Goal: Information Seeking & Learning: Learn about a topic

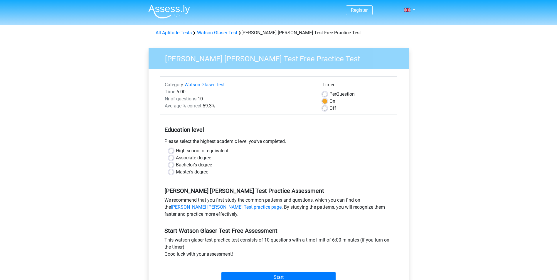
scroll to position [59, 0]
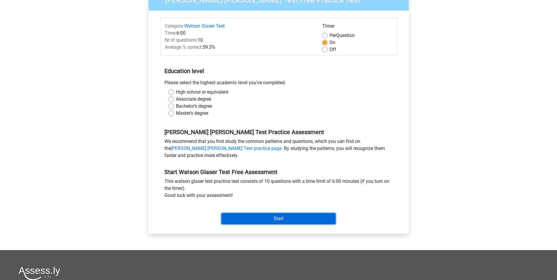
click at [280, 218] on input "Start" at bounding box center [278, 218] width 114 height 11
click at [176, 92] on label "High school or equivalent" at bounding box center [202, 92] width 53 height 7
click at [169, 92] on input "High school or equivalent" at bounding box center [171, 92] width 5 height 6
radio input "true"
click at [176, 107] on label "Bachelor's degree" at bounding box center [194, 106] width 36 height 7
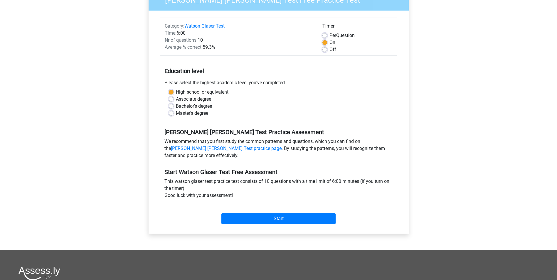
click at [172, 107] on input "Bachelor's degree" at bounding box center [171, 106] width 5 height 6
radio input "true"
click at [282, 218] on input "Start" at bounding box center [278, 218] width 114 height 11
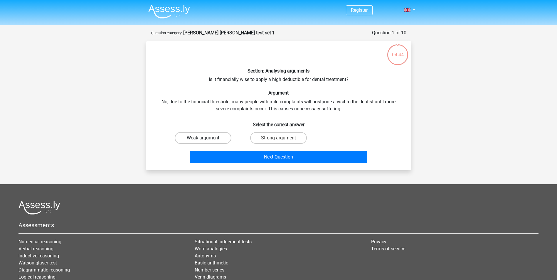
click at [210, 137] on label "Weak argument" at bounding box center [203, 138] width 57 height 12
click at [207, 138] on input "Weak argument" at bounding box center [205, 140] width 4 height 4
radio input "true"
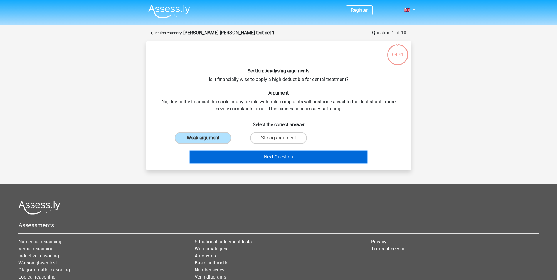
click at [273, 157] on button "Next Question" at bounding box center [279, 157] width 178 height 12
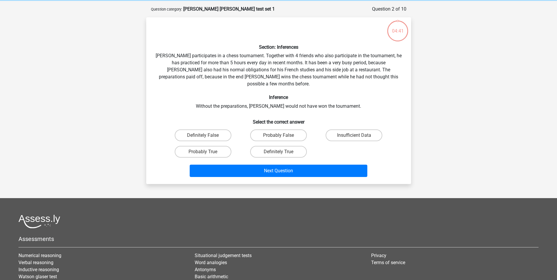
scroll to position [29, 0]
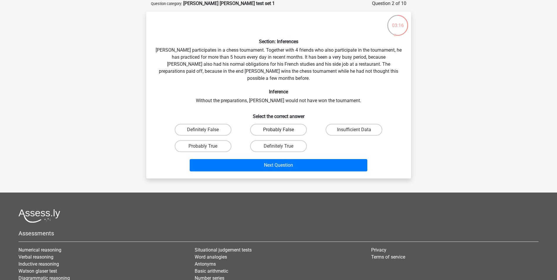
click at [288, 124] on label "Probably False" at bounding box center [278, 130] width 57 height 12
click at [282, 130] on input "Probably False" at bounding box center [280, 132] width 4 height 4
radio input "true"
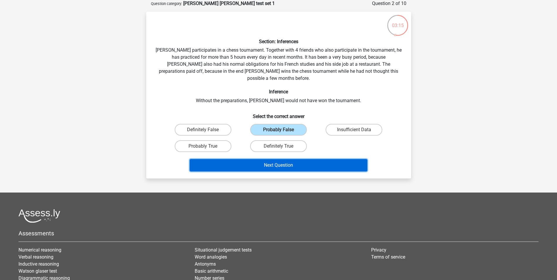
click at [280, 159] on button "Next Question" at bounding box center [279, 165] width 178 height 12
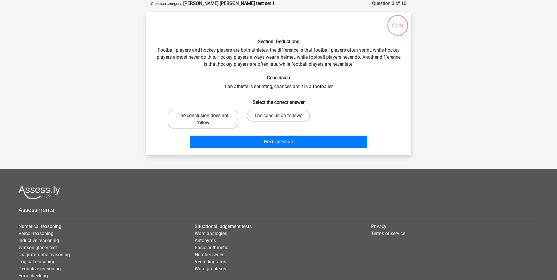
click at [213, 117] on label "The conclusion does not follow" at bounding box center [203, 119] width 71 height 19
click at [207, 117] on input "The conclusion does not follow" at bounding box center [205, 118] width 4 height 4
radio input "true"
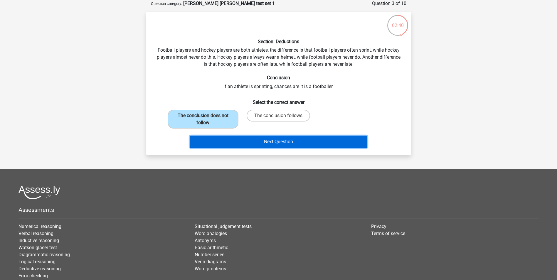
click at [284, 140] on button "Next Question" at bounding box center [279, 142] width 178 height 12
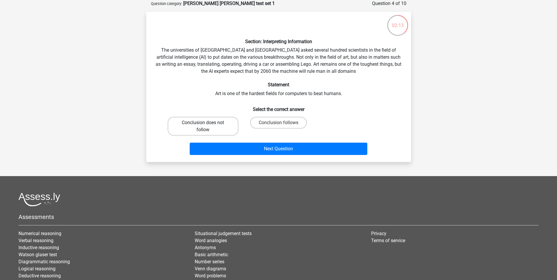
click at [216, 122] on label "Conclusion does not follow" at bounding box center [203, 126] width 71 height 19
click at [207, 123] on input "Conclusion does not follow" at bounding box center [205, 125] width 4 height 4
radio input "true"
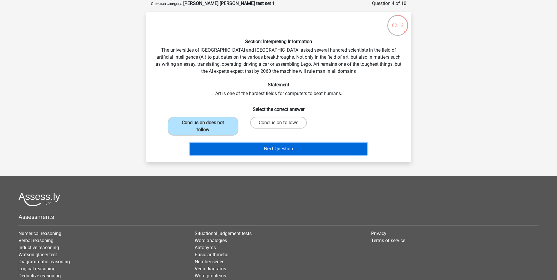
click at [276, 148] on button "Next Question" at bounding box center [279, 149] width 178 height 12
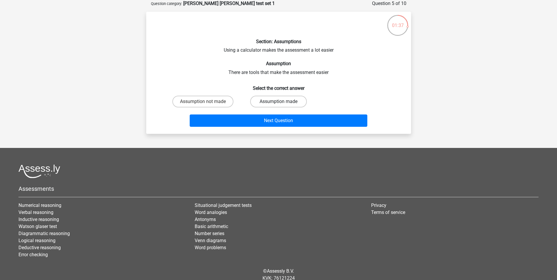
click at [277, 102] on label "Assumption made" at bounding box center [278, 102] width 57 height 12
click at [278, 102] on input "Assumption made" at bounding box center [280, 104] width 4 height 4
radio input "true"
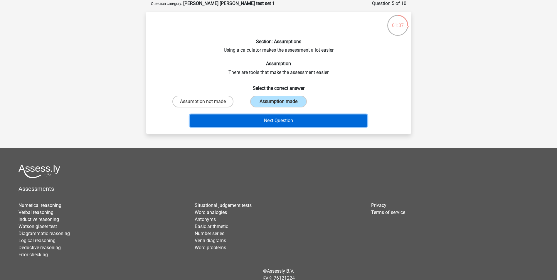
click at [280, 119] on button "Next Question" at bounding box center [279, 120] width 178 height 12
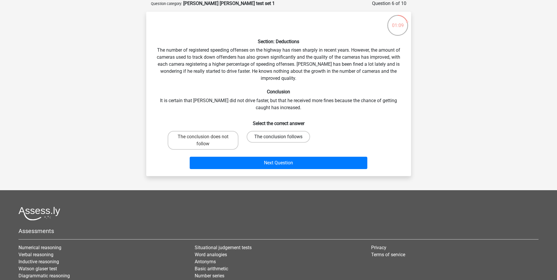
click at [271, 138] on label "The conclusion follows" at bounding box center [278, 137] width 63 height 12
click at [278, 138] on input "The conclusion follows" at bounding box center [280, 139] width 4 height 4
radio input "true"
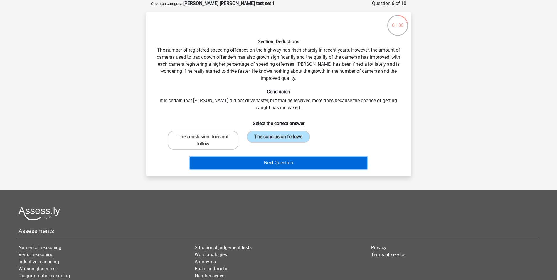
drag, startPoint x: 269, startPoint y: 159, endPoint x: 303, endPoint y: 156, distance: 34.3
click at [269, 158] on button "Next Question" at bounding box center [279, 163] width 178 height 12
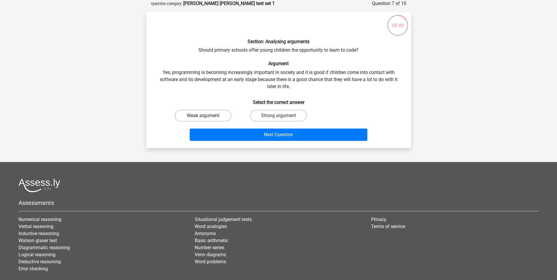
click at [198, 115] on label "Weak argument" at bounding box center [203, 116] width 57 height 12
click at [203, 116] on input "Weak argument" at bounding box center [205, 118] width 4 height 4
radio input "true"
click at [275, 115] on label "Strong argument" at bounding box center [278, 116] width 57 height 12
click at [278, 116] on input "Strong argument" at bounding box center [280, 118] width 4 height 4
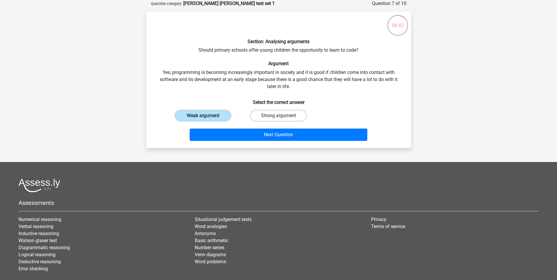
radio input "true"
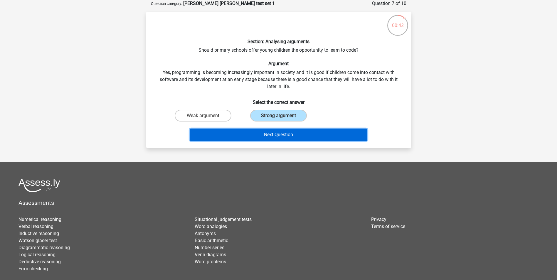
click at [276, 135] on button "Next Question" at bounding box center [279, 135] width 178 height 12
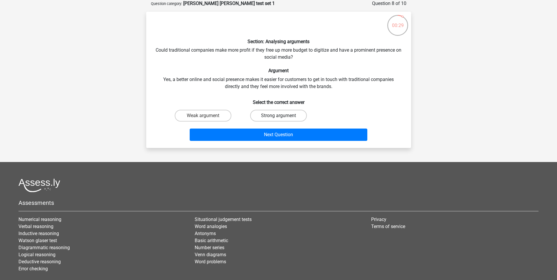
click at [275, 117] on label "Strong argument" at bounding box center [278, 116] width 57 height 12
click at [278, 117] on input "Strong argument" at bounding box center [280, 118] width 4 height 4
radio input "true"
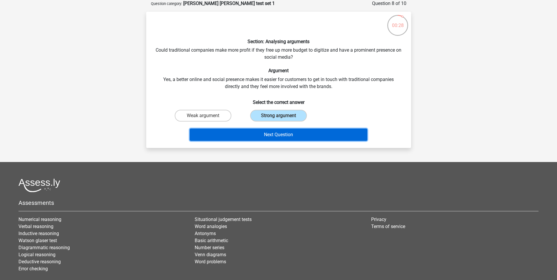
click at [284, 135] on button "Next Question" at bounding box center [279, 135] width 178 height 12
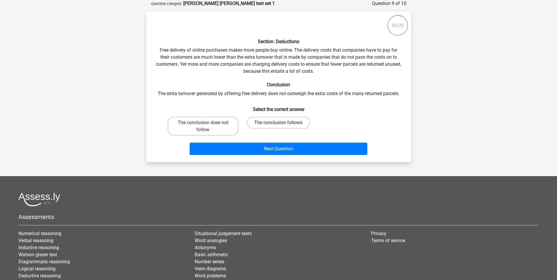
click at [279, 122] on label "The conclusion follows" at bounding box center [278, 123] width 63 height 12
click at [279, 123] on input "The conclusion follows" at bounding box center [280, 125] width 4 height 4
radio input "true"
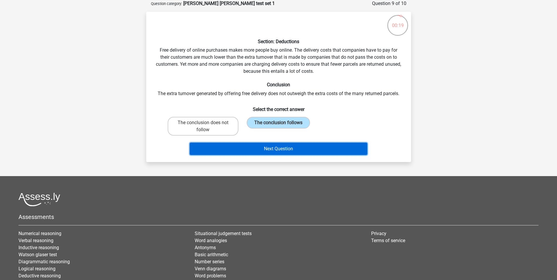
drag, startPoint x: 283, startPoint y: 151, endPoint x: 293, endPoint y: 150, distance: 10.1
click at [284, 151] on button "Next Question" at bounding box center [279, 149] width 178 height 12
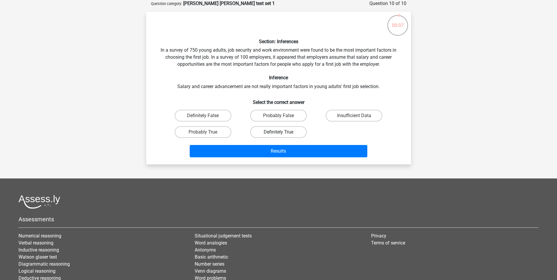
click at [278, 131] on label "Definitely True" at bounding box center [278, 132] width 57 height 12
click at [278, 132] on input "Definitely True" at bounding box center [280, 134] width 4 height 4
radio input "true"
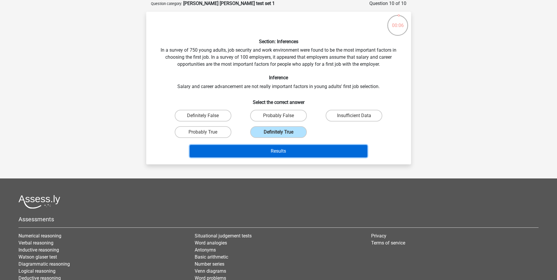
click at [273, 151] on button "Results" at bounding box center [279, 151] width 178 height 12
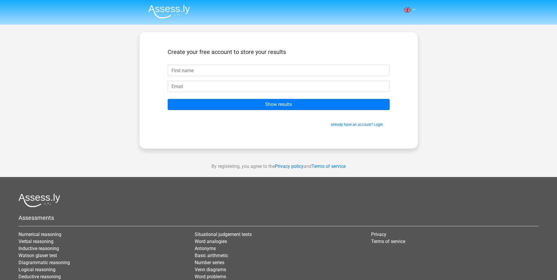
click at [184, 69] on input "text" at bounding box center [279, 70] width 222 height 11
type input "d"
type input "Damilola"
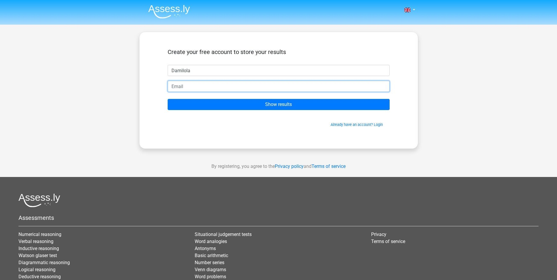
drag, startPoint x: 186, startPoint y: 88, endPoint x: 182, endPoint y: 81, distance: 8.0
click at [183, 86] on input "email" at bounding box center [279, 86] width 222 height 11
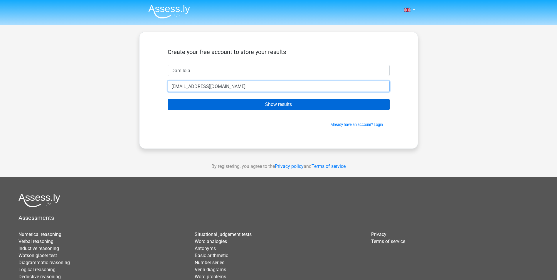
type input "nafisatdee@gmail.com"
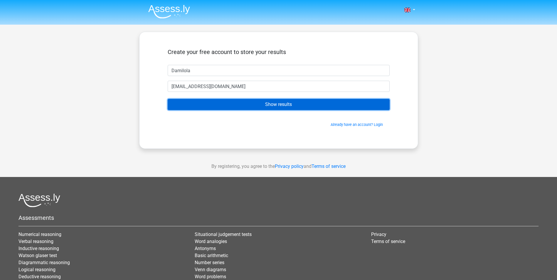
click at [292, 104] on input "Show results" at bounding box center [279, 104] width 222 height 11
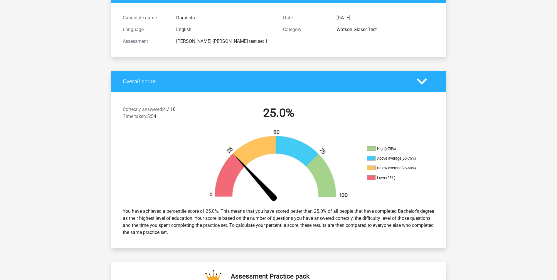
scroll to position [59, 0]
